Goal: Information Seeking & Learning: Learn about a topic

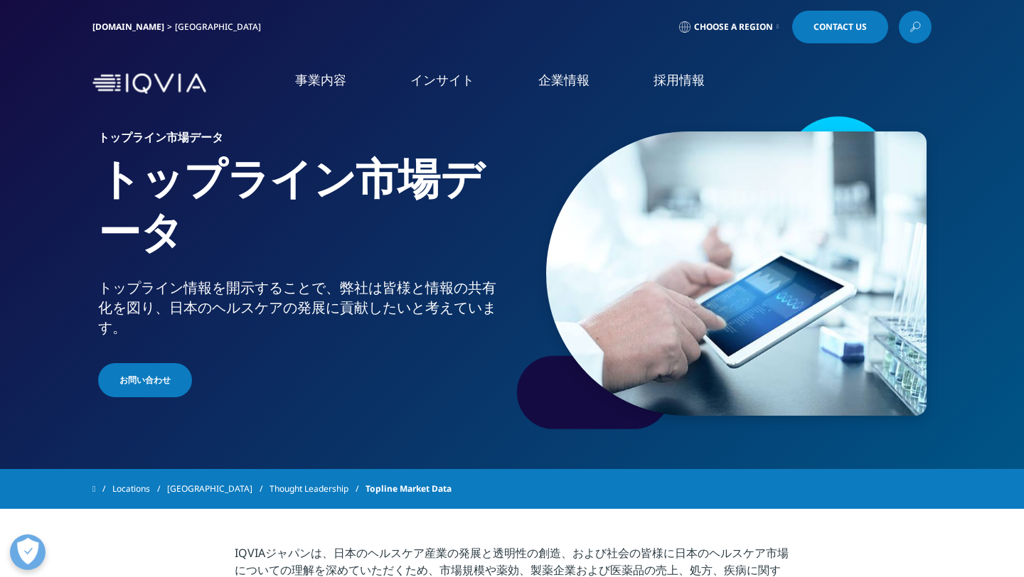
click at [439, 87] on link "インサイト" at bounding box center [442, 80] width 64 height 18
click at [50, 245] on link "概要" at bounding box center [140, 246] width 238 height 13
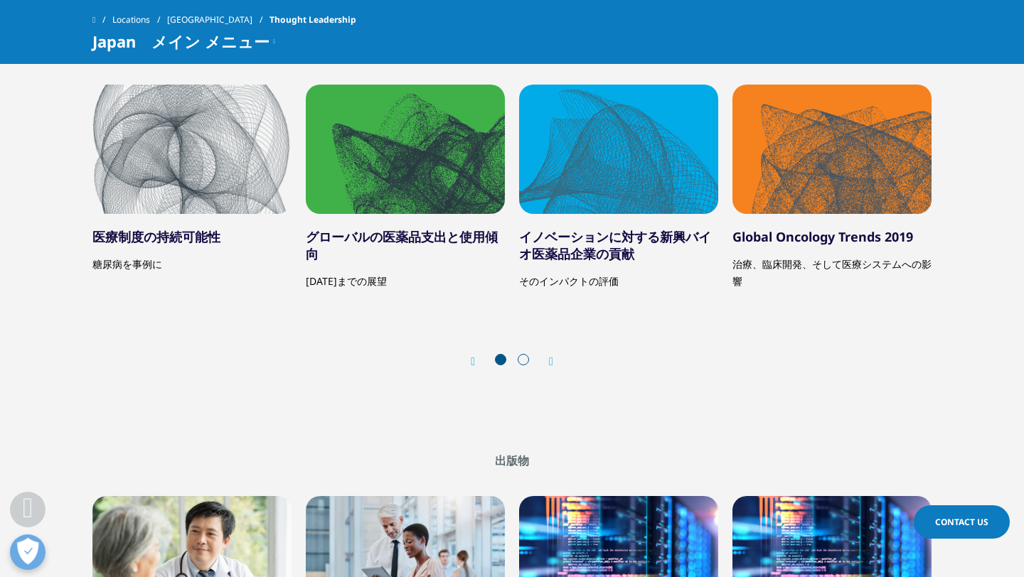
scroll to position [1894, 0]
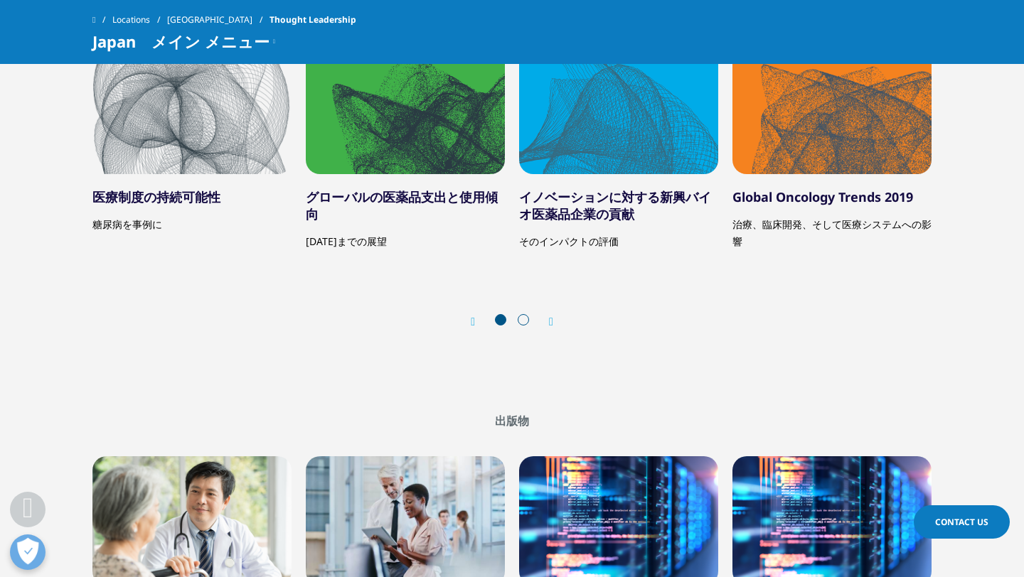
click at [524, 321] on span at bounding box center [523, 319] width 11 height 11
click at [547, 317] on div "Next" at bounding box center [544, 322] width 18 height 14
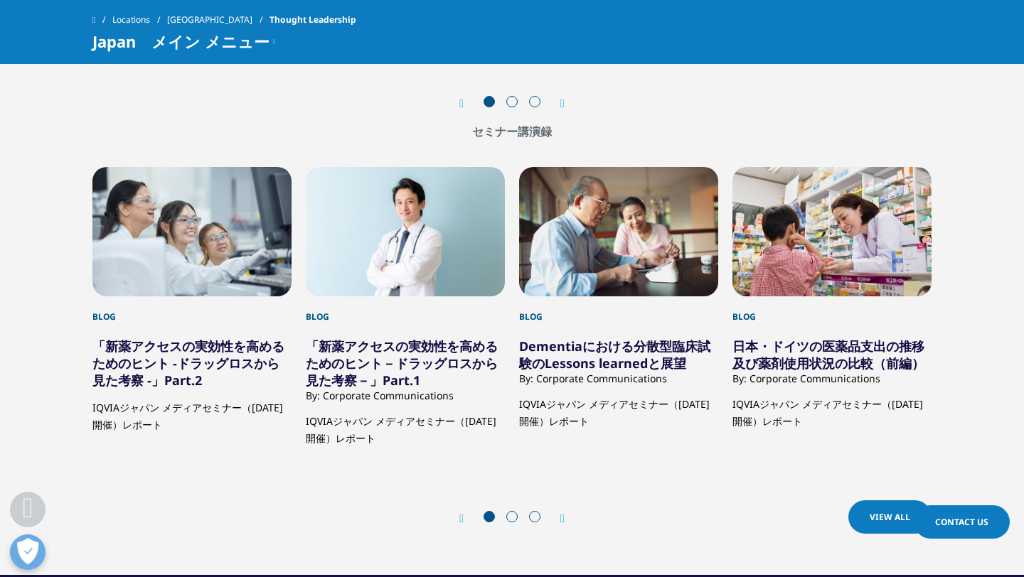
scroll to position [2603, 0]
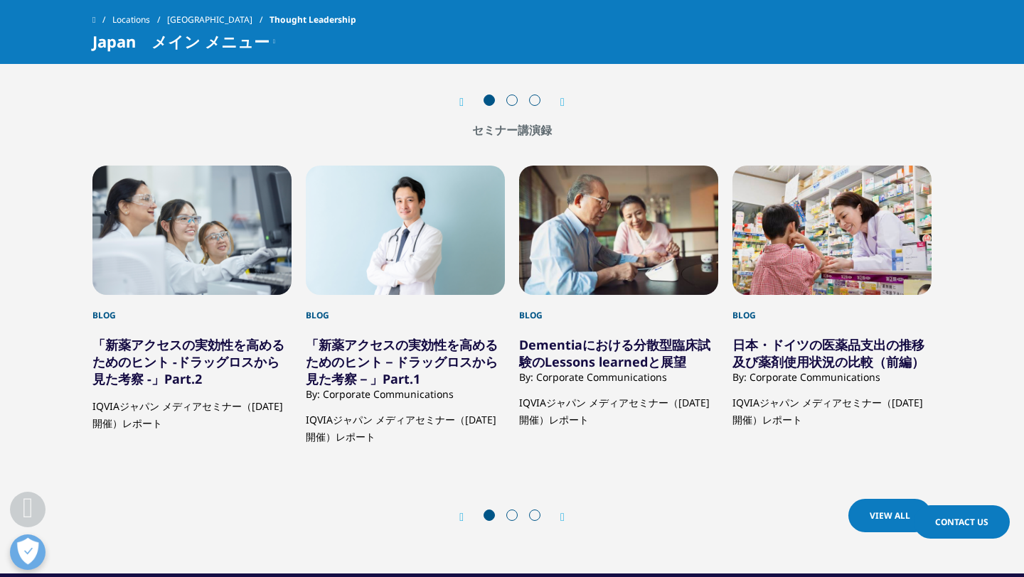
click at [512, 516] on span at bounding box center [511, 515] width 11 height 11
click at [513, 517] on span at bounding box center [511, 515] width 11 height 11
click at [507, 514] on span at bounding box center [511, 515] width 11 height 11
click at [560, 521] on icon "Next slide" at bounding box center [562, 517] width 4 height 11
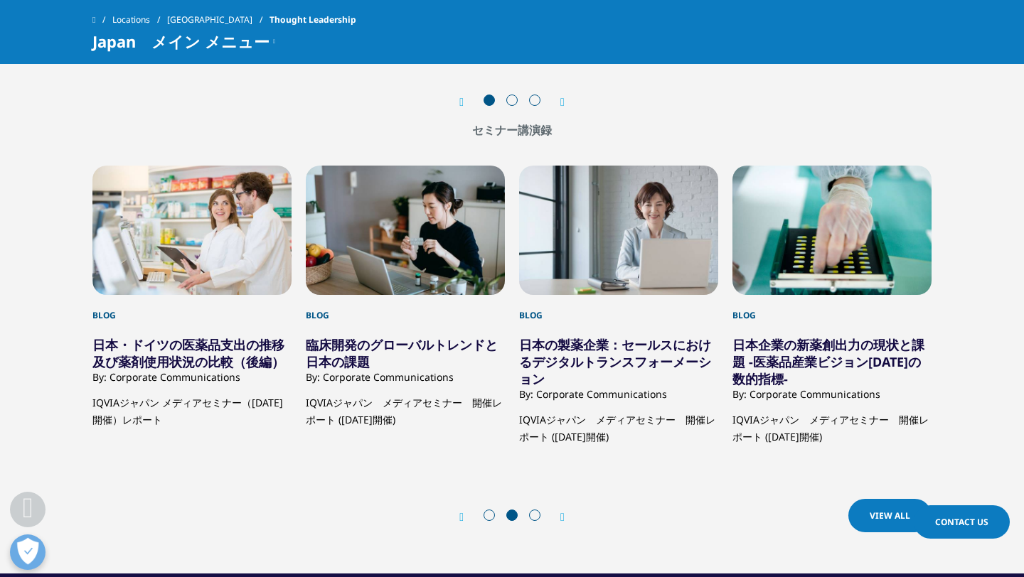
click at [563, 520] on icon "Next slide" at bounding box center [562, 517] width 4 height 11
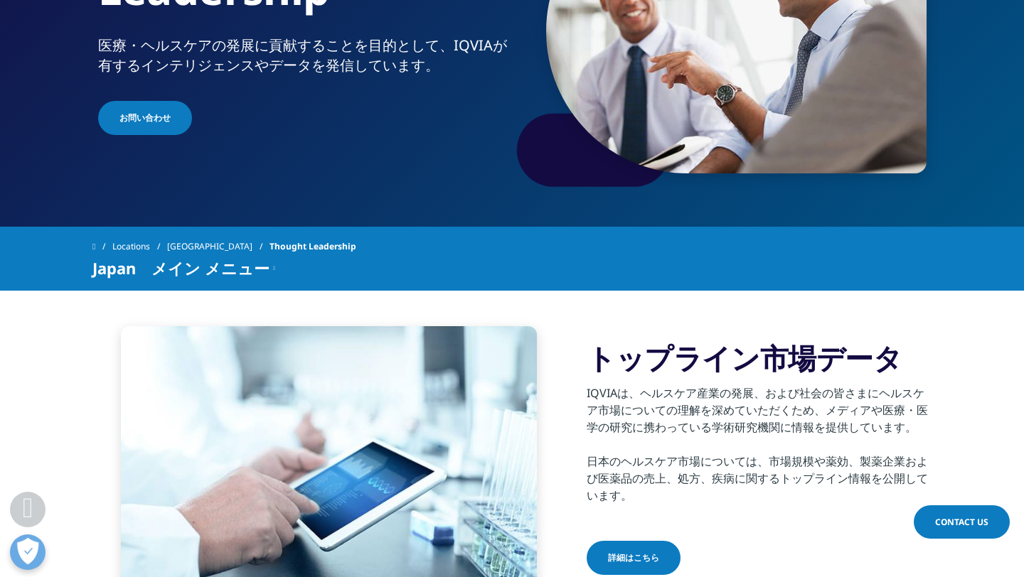
scroll to position [257, 0]
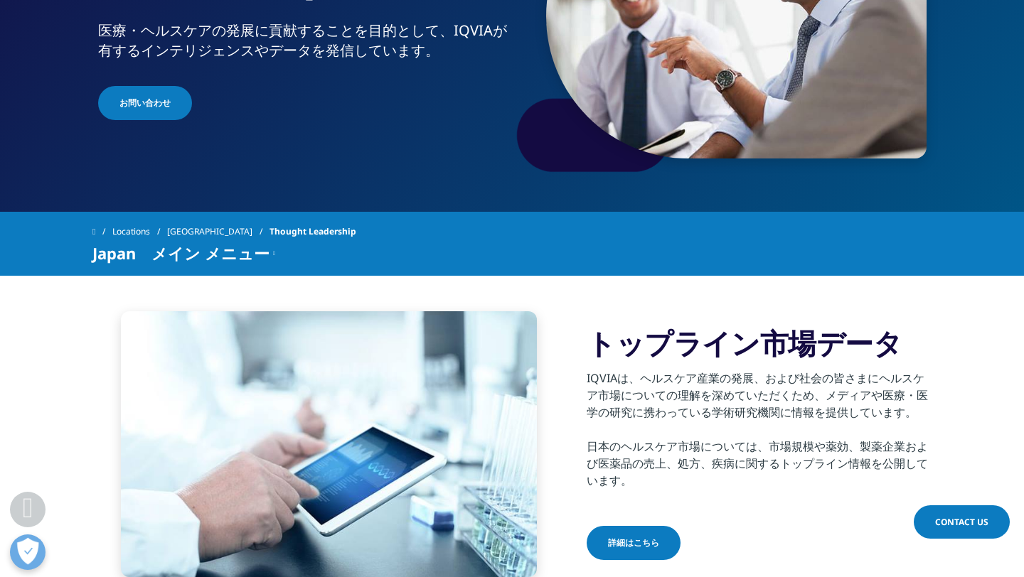
click at [622, 546] on span "詳細はこちら" at bounding box center [633, 543] width 51 height 13
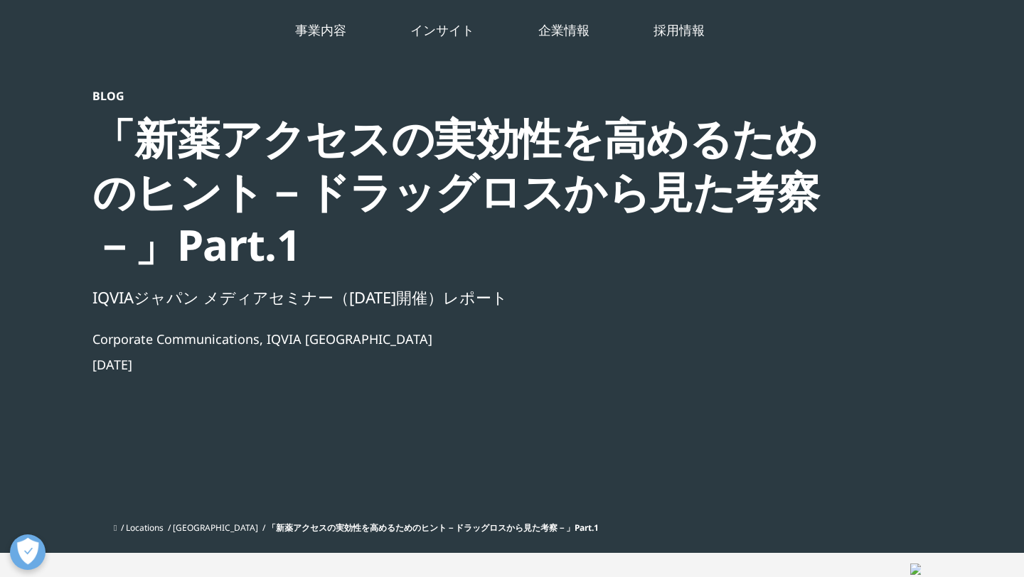
scroll to position [74, 0]
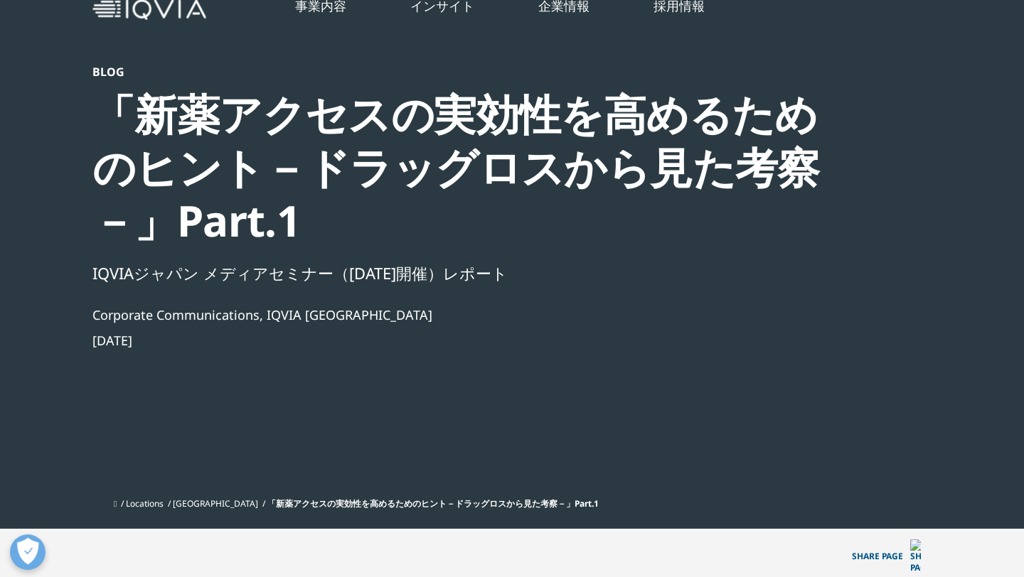
click at [884, 122] on div "Blog 「新薬アクセスの実効性を高めるためのヒント－ドラッグロスから見た考察－」Part.1 IQVIAジャパン メディアセミナー（2024年2月6日開催）…" at bounding box center [511, 278] width 839 height 427
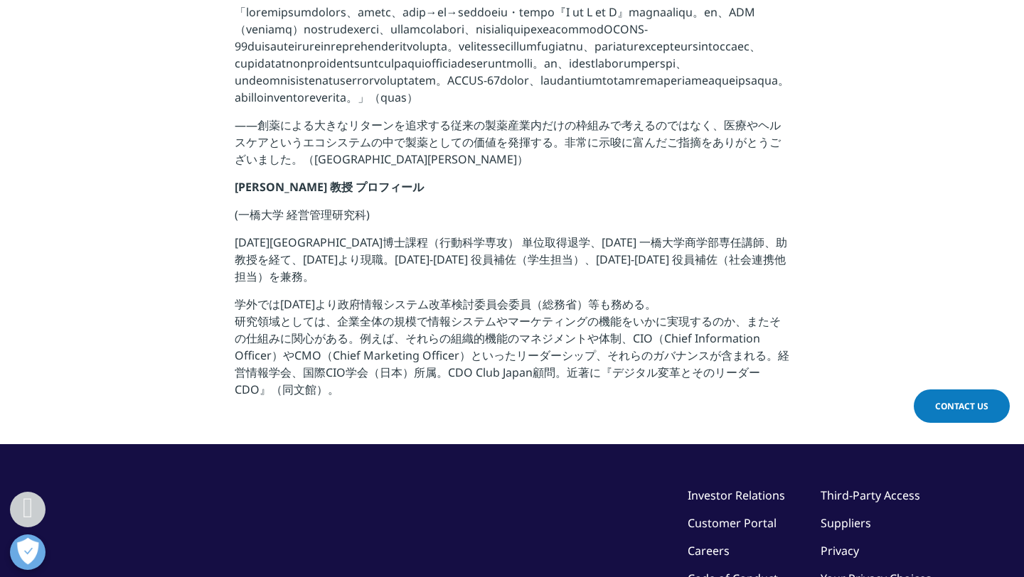
scroll to position [2564, 0]
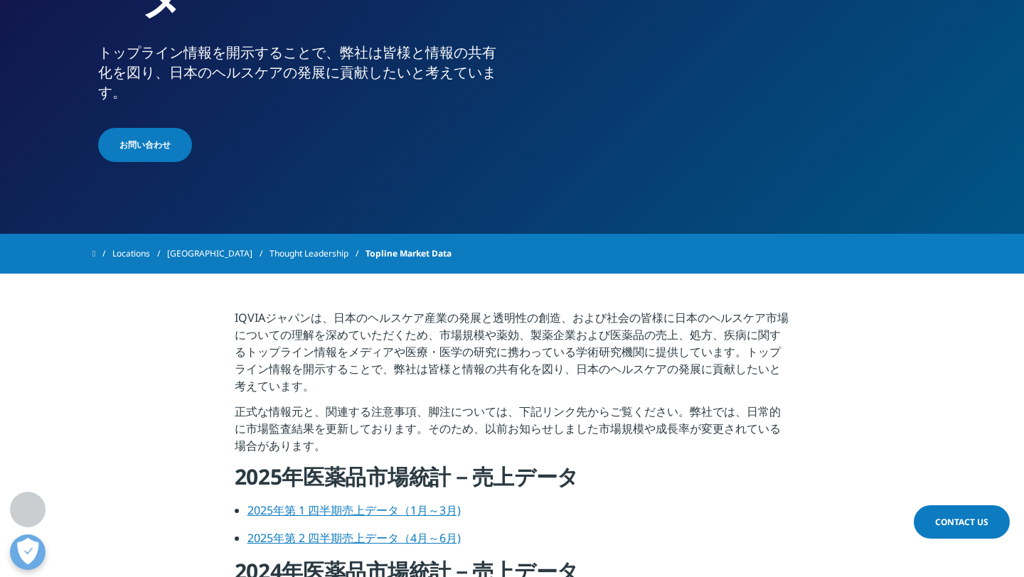
scroll to position [443, 0]
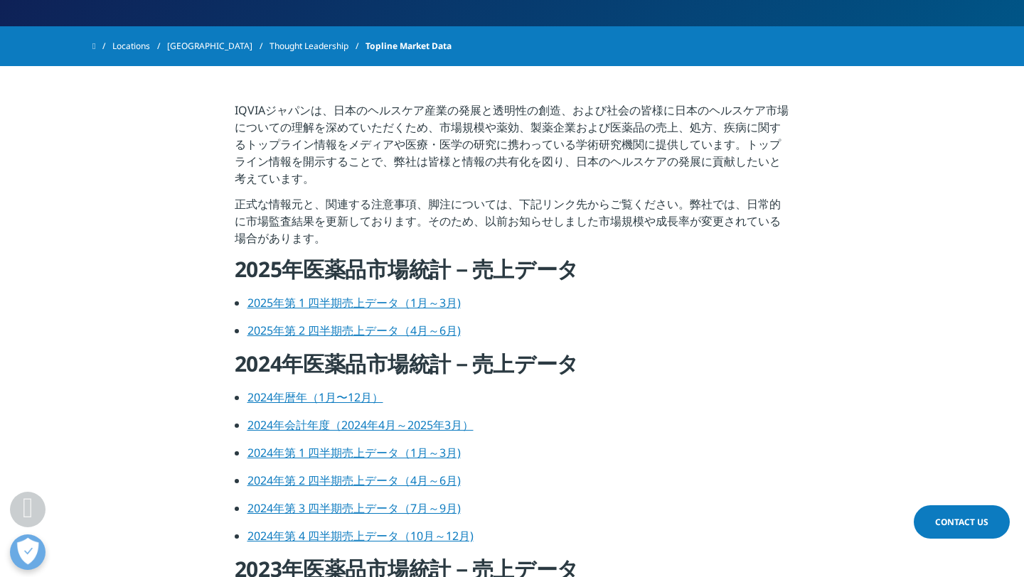
click at [417, 330] on link "2025年第 2 四半期売上データ（4月～6月)" at bounding box center [353, 331] width 213 height 16
